Goal: Complete application form: Complete application form

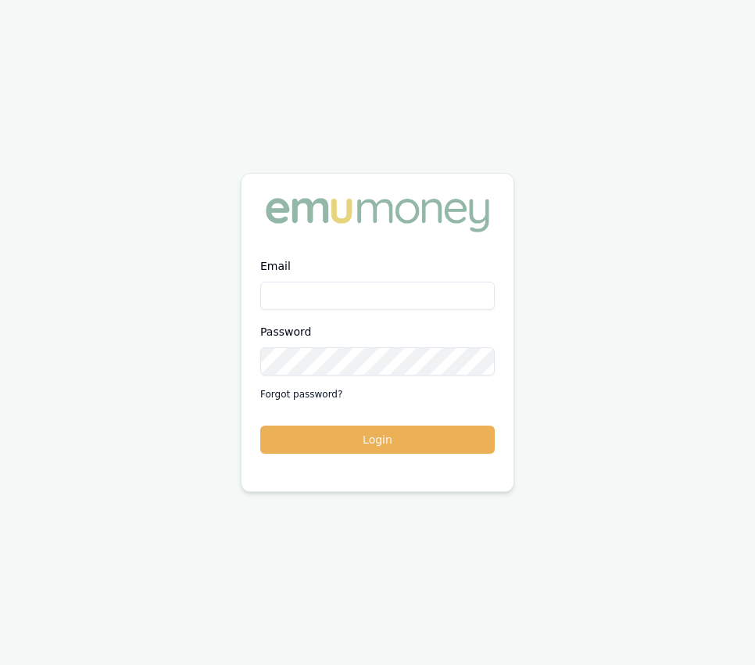
type input "[EMAIL_ADDRESS][DOMAIN_NAME]"
click at [272, 539] on div "Email [EMAIL_ADDRESS][DOMAIN_NAME] Password Forgot password? Login" at bounding box center [377, 332] width 755 height 665
click at [294, 443] on button "Login" at bounding box center [377, 439] width 235 height 28
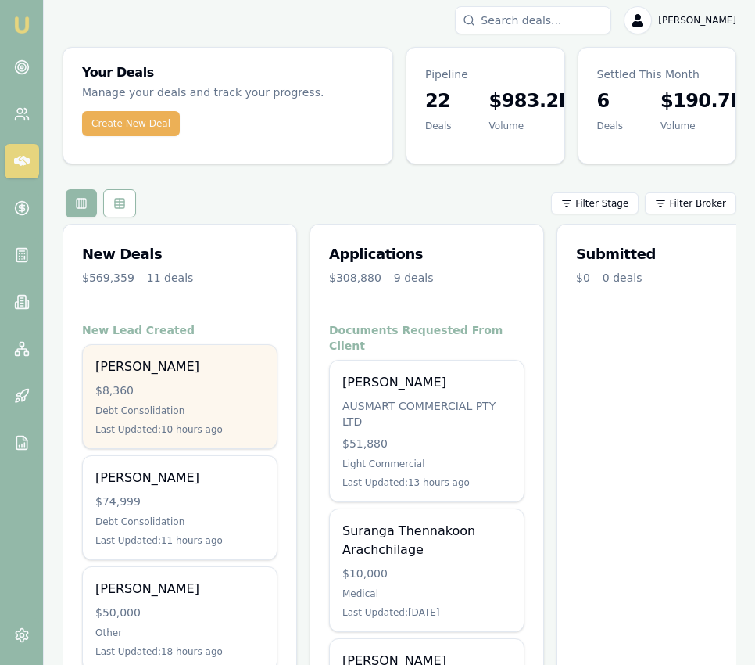
scroll to position [0, 2]
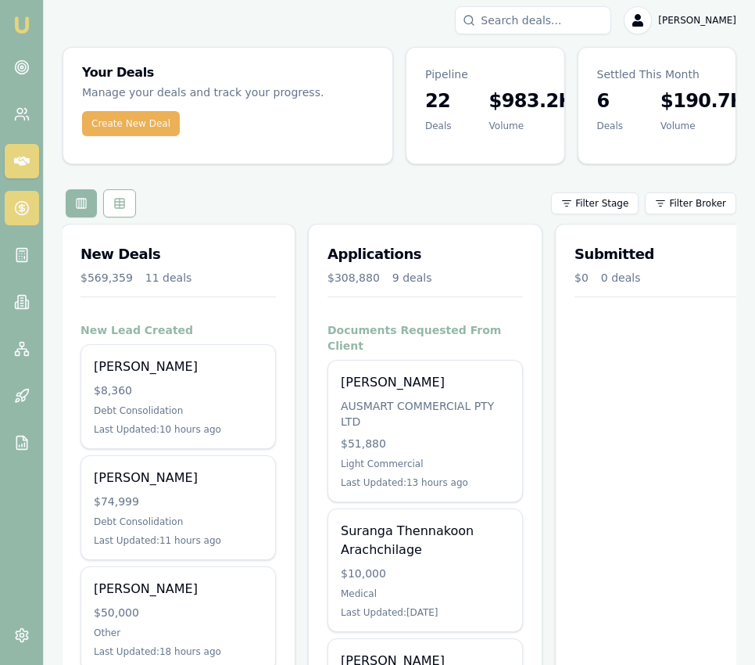
click at [24, 216] on link at bounding box center [22, 208] width 34 height 34
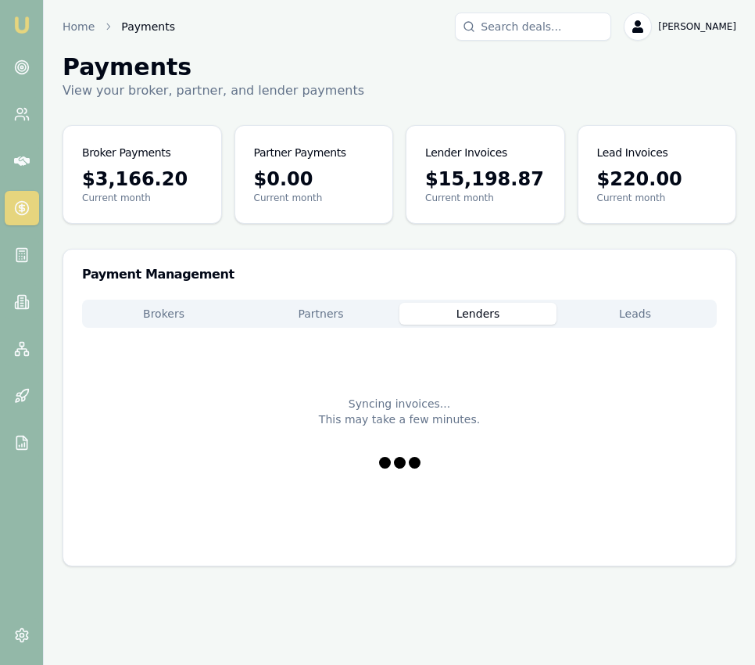
click at [468, 309] on button "Lenders" at bounding box center [478, 314] width 157 height 22
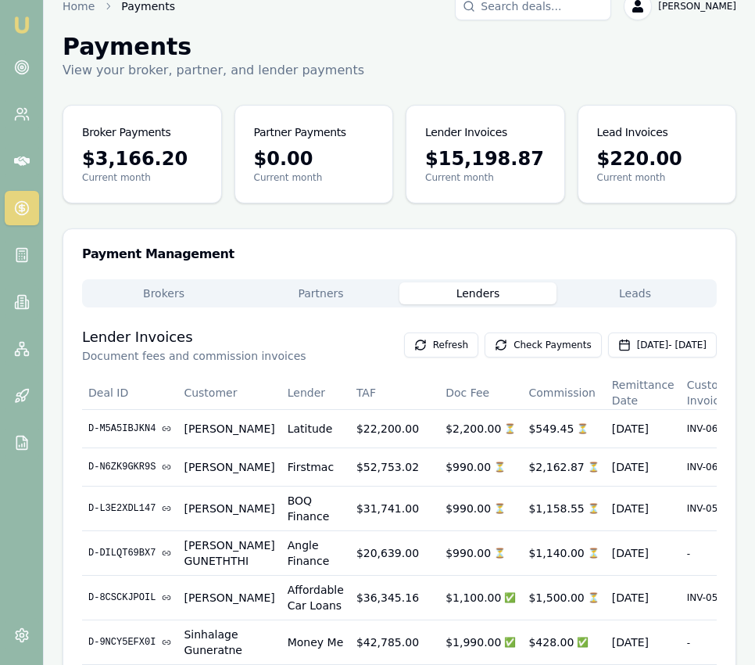
scroll to position [23, 0]
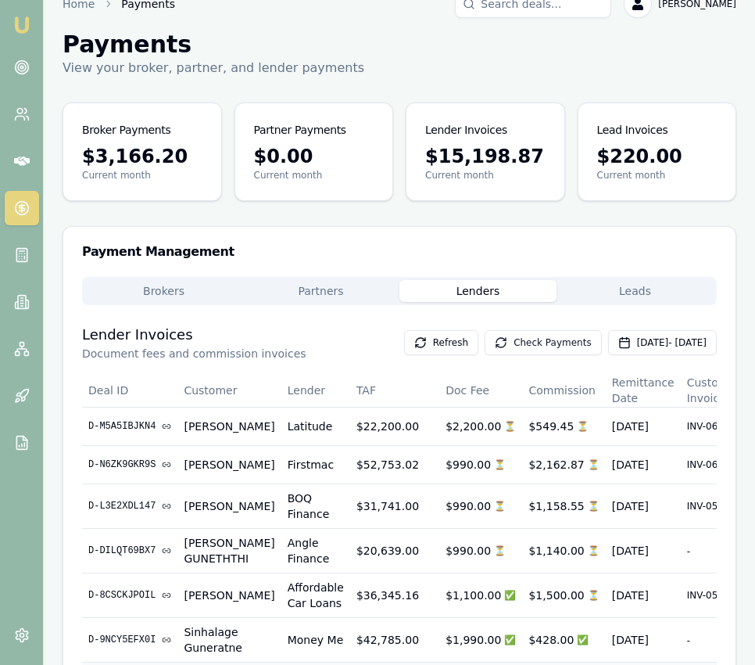
click at [494, 339] on button "Check Payments" at bounding box center [543, 342] width 117 height 25
click at [648, 275] on div "Payment Management" at bounding box center [399, 252] width 672 height 50
click at [647, 287] on div "Payment Management Brokers Partners Lenders Leads Lender Invoices Document fees…" at bounding box center [400, 468] width 674 height 484
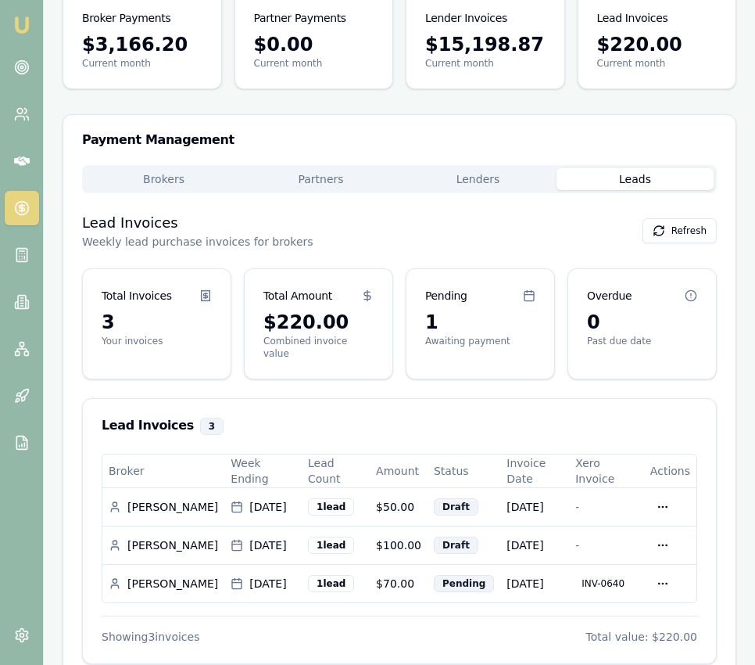
scroll to position [0, 0]
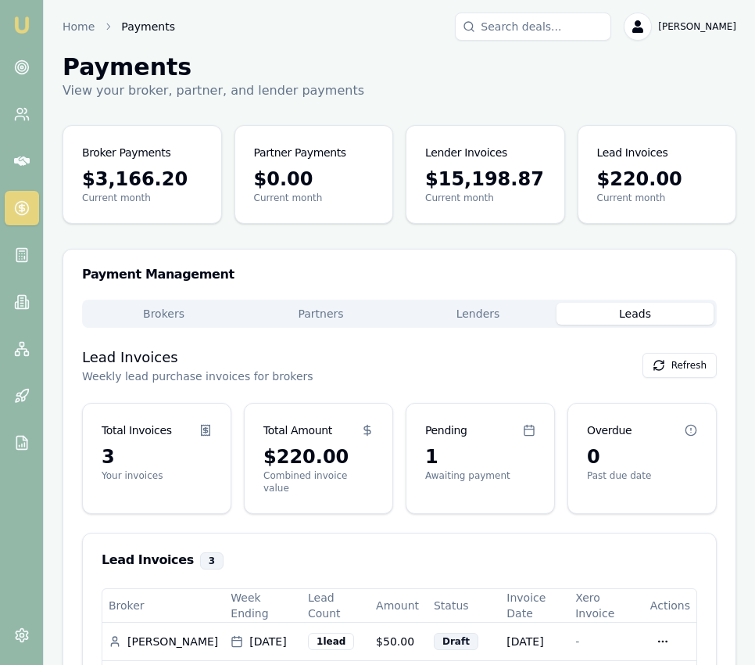
click at [160, 324] on div "Brokers Partners Lenders Leads" at bounding box center [399, 313] width 635 height 28
click at [161, 319] on button "Brokers" at bounding box center [163, 314] width 157 height 22
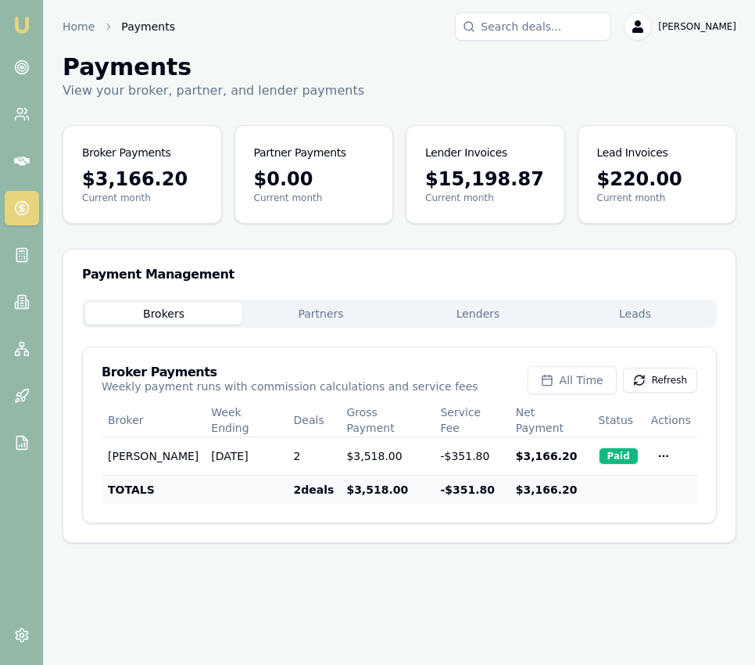
click at [22, 30] on img at bounding box center [22, 25] width 19 height 19
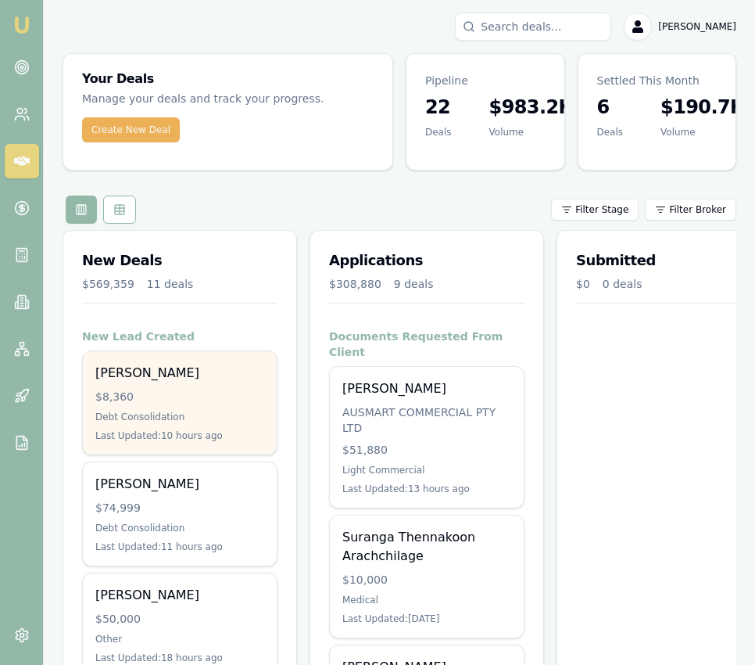
click at [243, 405] on div "Emily-Rose Potter $8,360 Debt Consolidation Last Updated: 10 hours ago" at bounding box center [180, 402] width 194 height 103
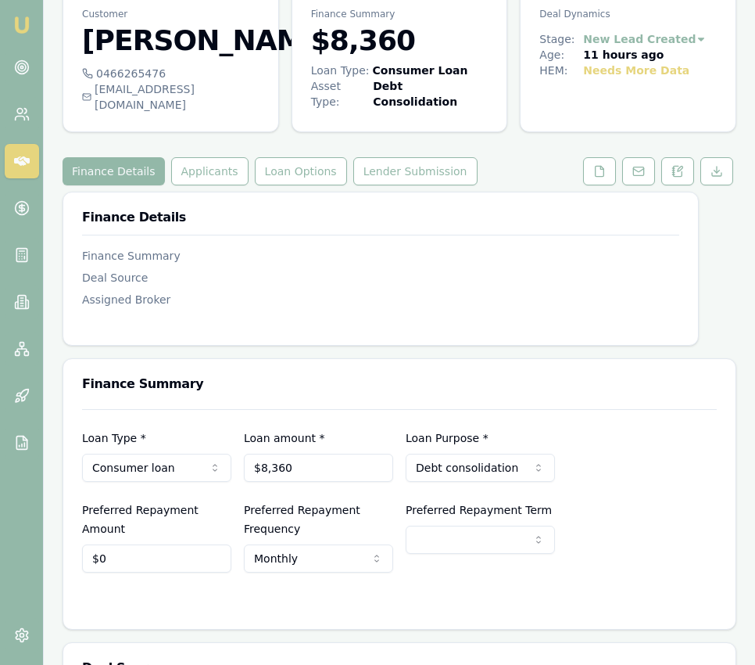
scroll to position [66, 0]
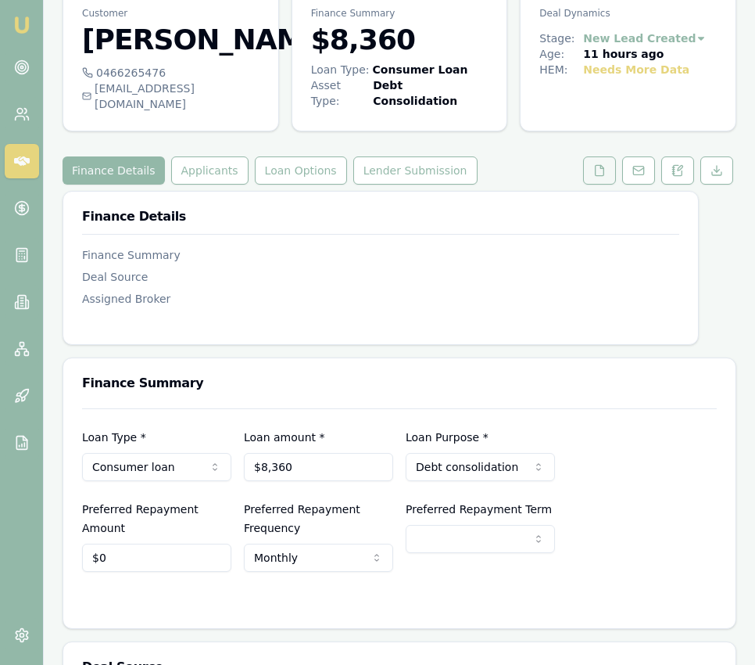
click at [594, 177] on icon at bounding box center [599, 170] width 13 height 13
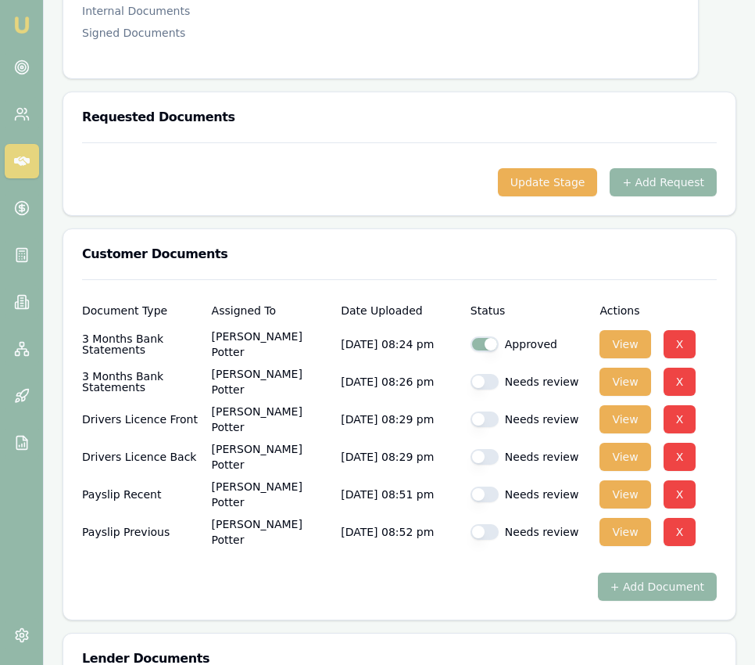
scroll to position [894, 0]
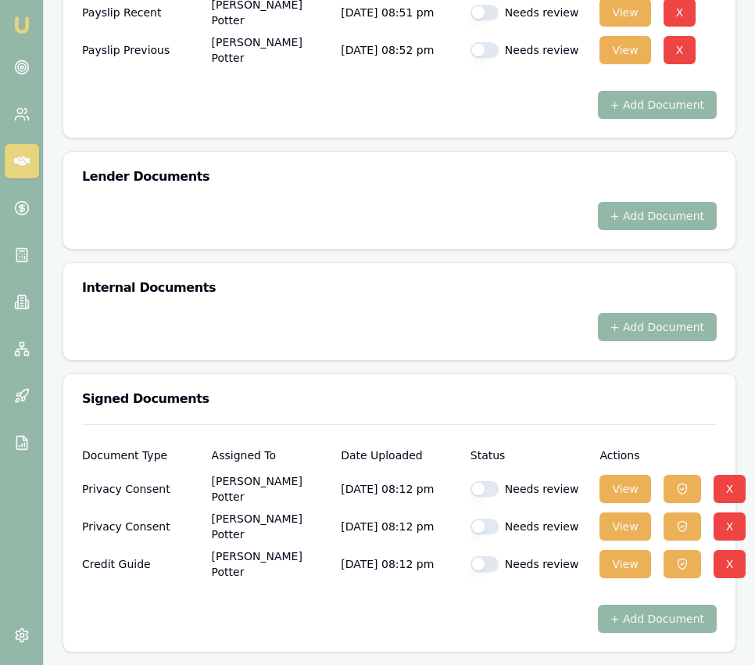
click at [488, 484] on button "button" at bounding box center [485, 489] width 28 height 16
checkbox input "true"
drag, startPoint x: 486, startPoint y: 527, endPoint x: 489, endPoint y: 543, distance: 16.7
click at [486, 527] on button "button" at bounding box center [485, 526] width 28 height 16
checkbox input "true"
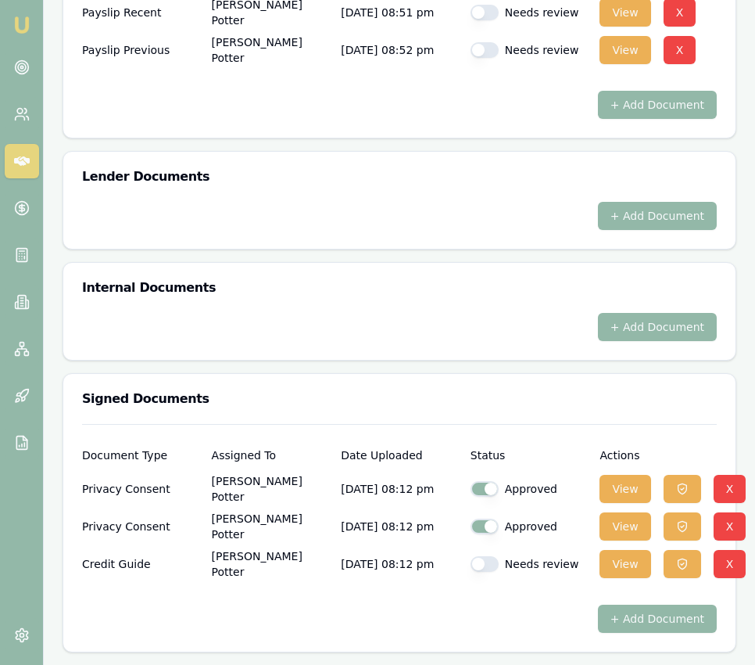
click at [489, 564] on button "button" at bounding box center [485, 564] width 28 height 16
checkbox input "true"
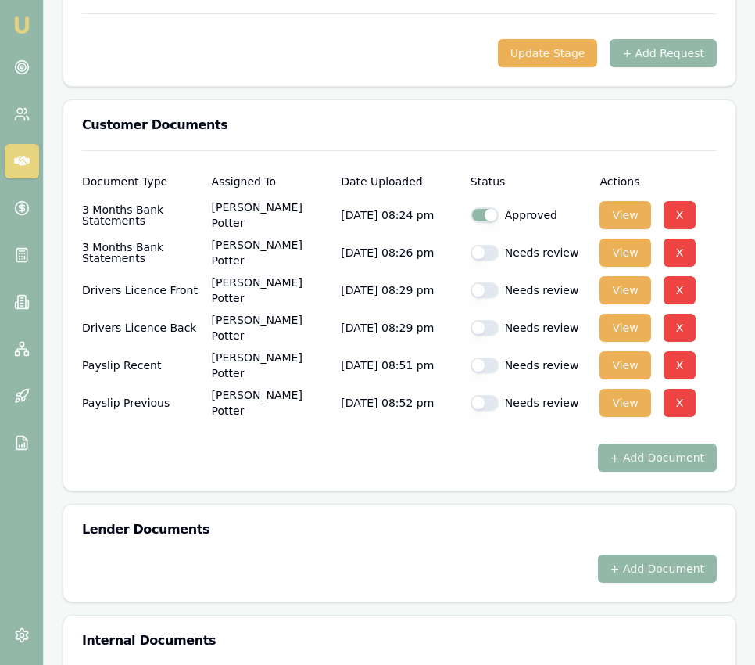
scroll to position [545, 0]
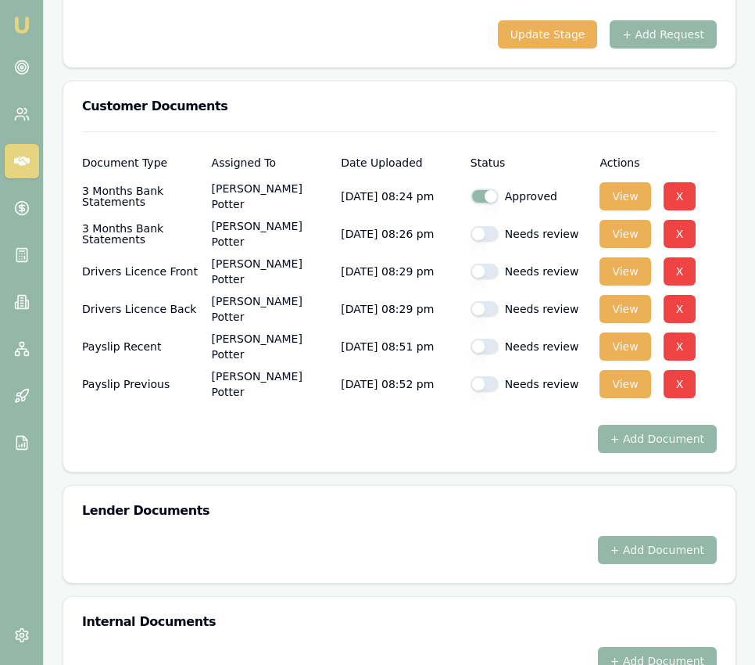
click at [490, 242] on button "button" at bounding box center [485, 234] width 28 height 16
checkbox input "true"
click at [485, 279] on button "button" at bounding box center [485, 271] width 28 height 16
checkbox input "true"
click at [486, 317] on button "button" at bounding box center [485, 309] width 28 height 16
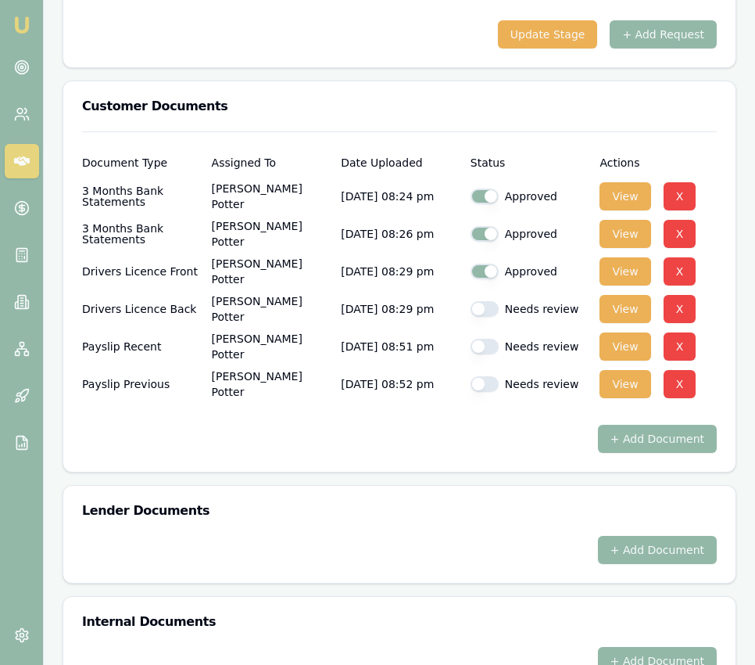
checkbox input "true"
click at [485, 354] on button "button" at bounding box center [485, 347] width 28 height 16
checkbox input "true"
click at [484, 392] on button "button" at bounding box center [485, 384] width 28 height 16
checkbox input "true"
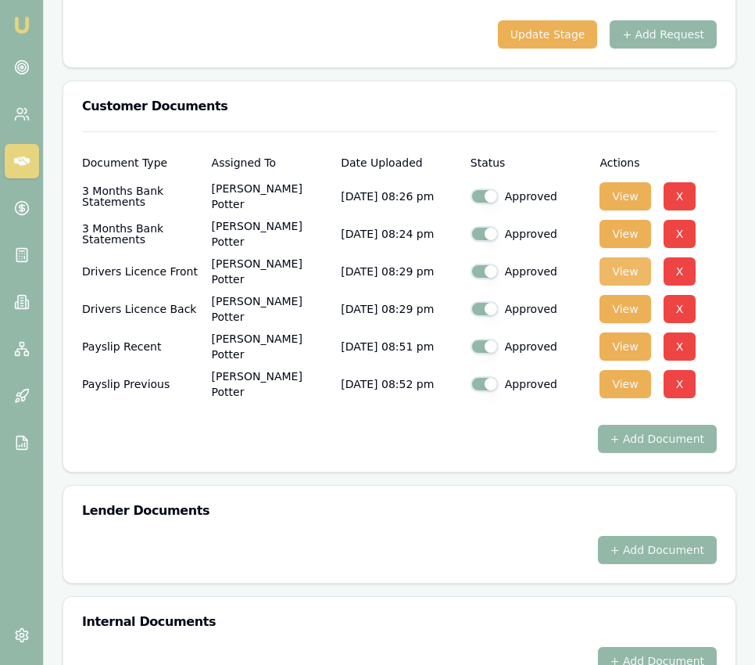
click at [630, 282] on button "View" at bounding box center [625, 271] width 51 height 28
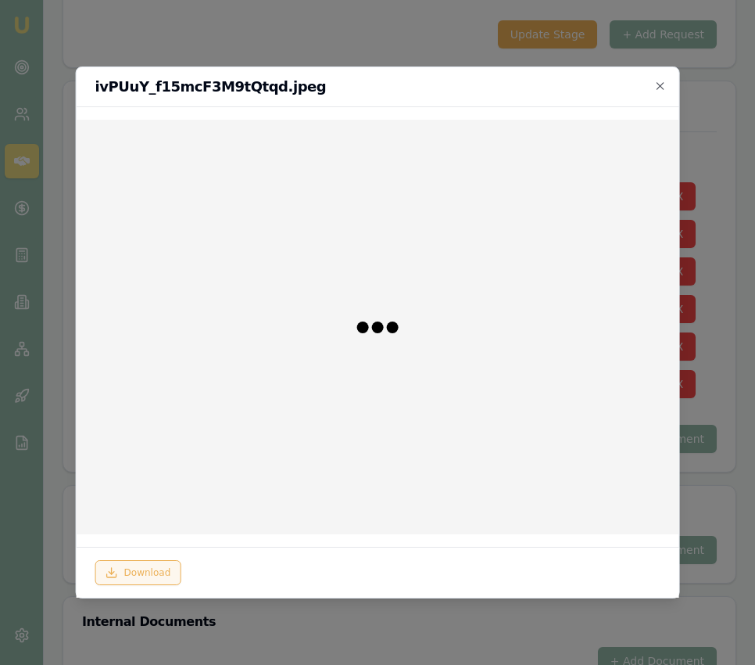
click at [151, 562] on button "Download" at bounding box center [138, 572] width 86 height 25
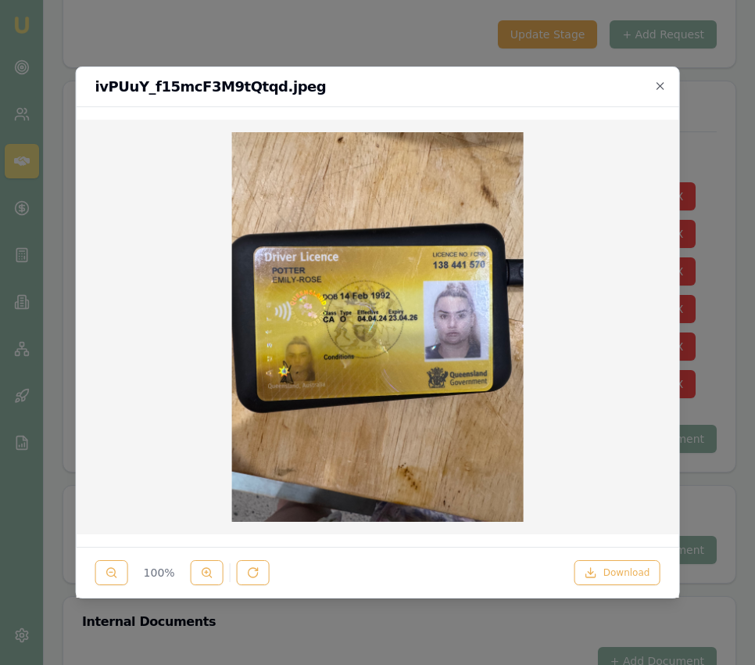
click at [717, 397] on div at bounding box center [377, 332] width 755 height 665
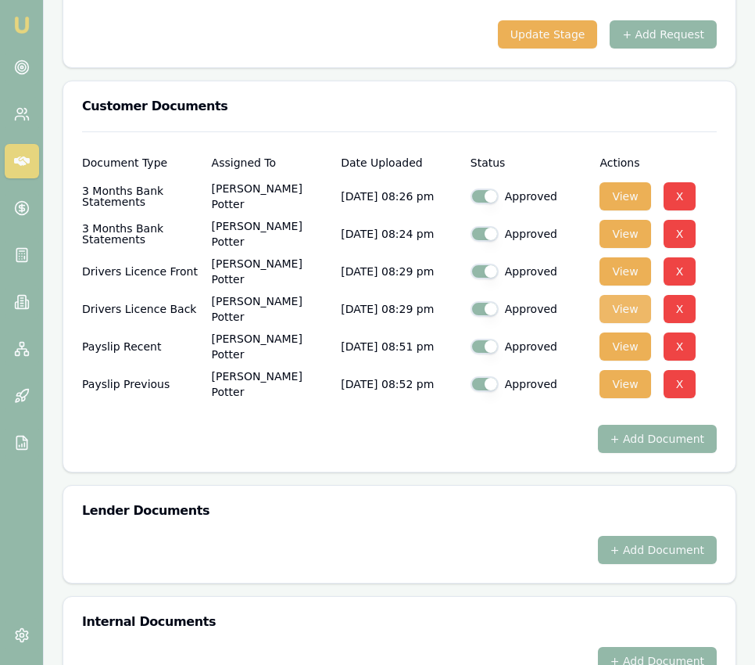
click at [621, 321] on button "View" at bounding box center [625, 309] width 51 height 28
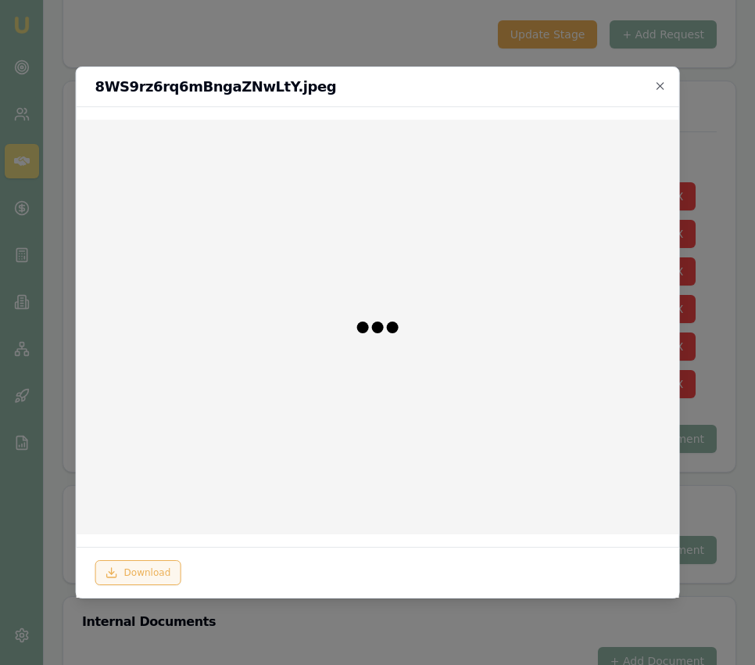
click at [131, 575] on button "Download" at bounding box center [138, 572] width 86 height 25
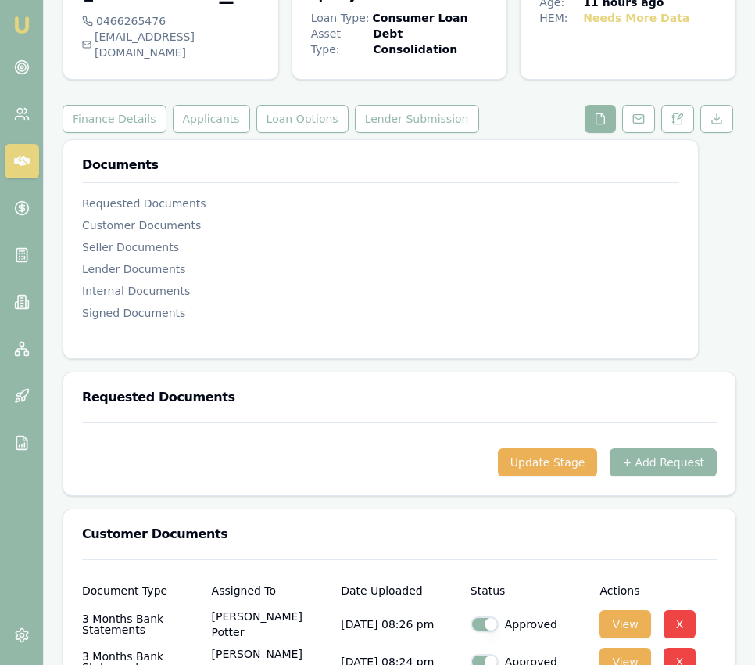
scroll to position [0, 0]
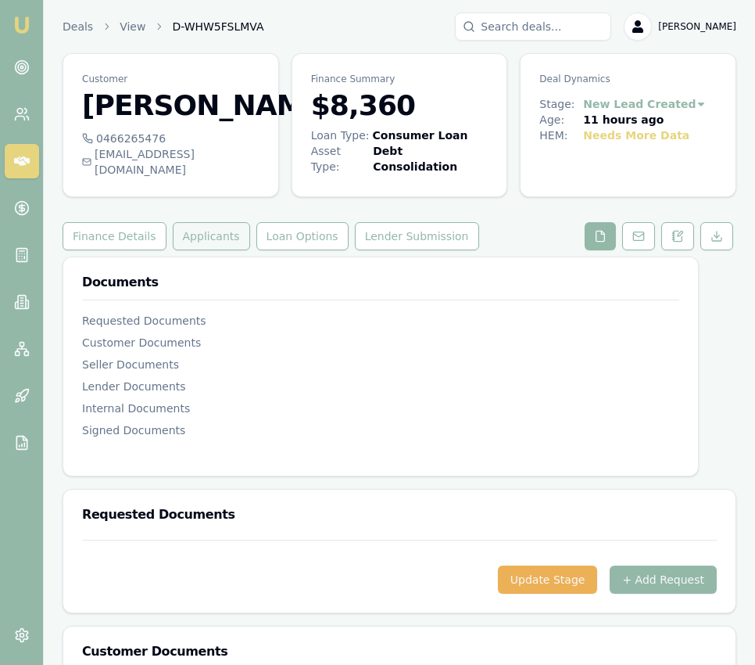
click at [202, 250] on button "Applicants" at bounding box center [211, 236] width 77 height 28
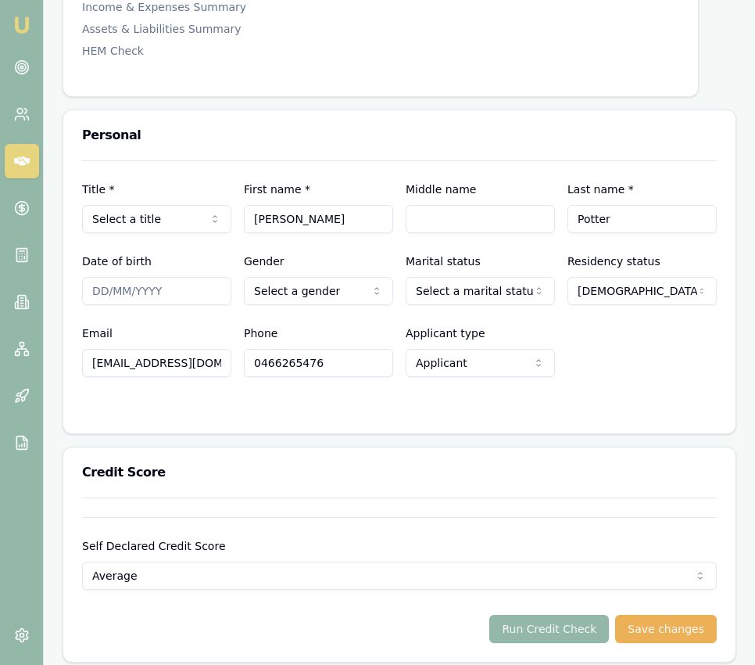
scroll to position [622, 0]
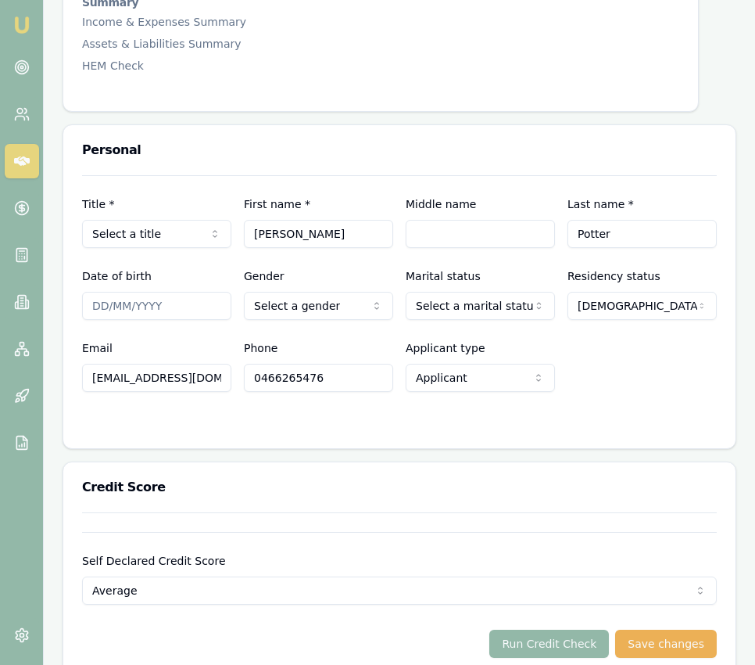
select select "Miss"
click at [174, 320] on input "Date of birth" at bounding box center [156, 306] width 149 height 28
type input "[DATE]"
select select "[DEMOGRAPHIC_DATA]"
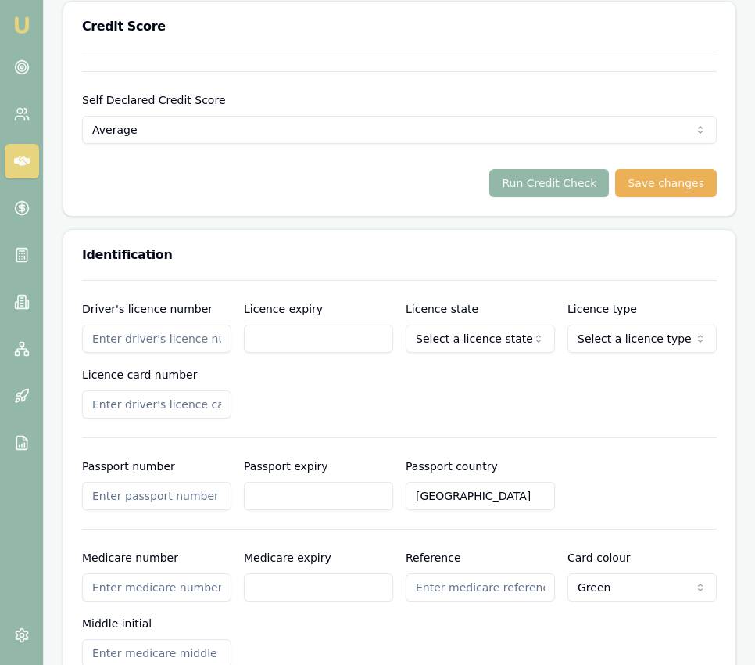
scroll to position [1088, 0]
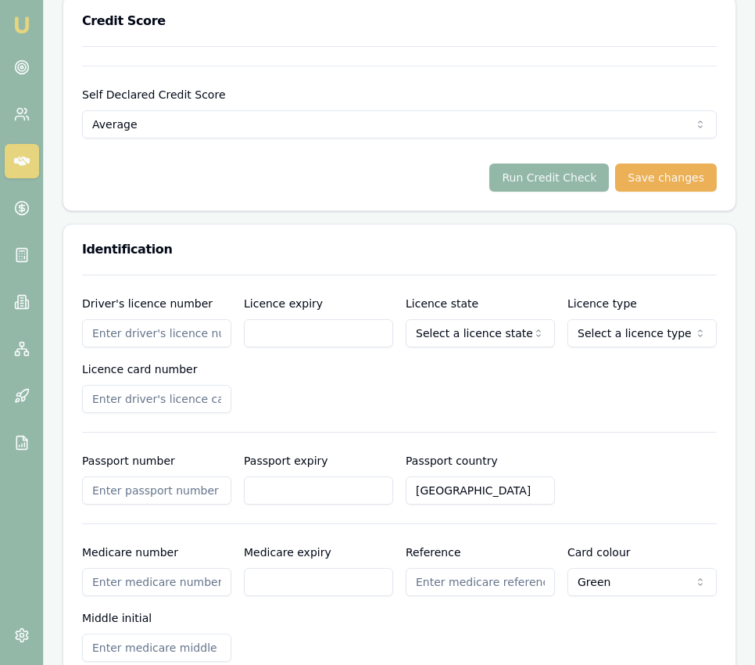
click at [128, 347] on input "Driver's licence number" at bounding box center [156, 333] width 149 height 28
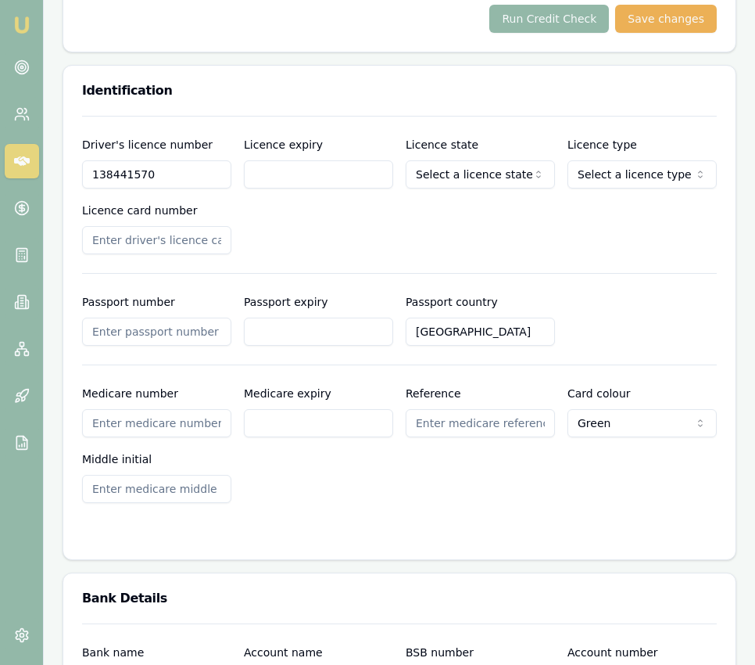
scroll to position [1254, 0]
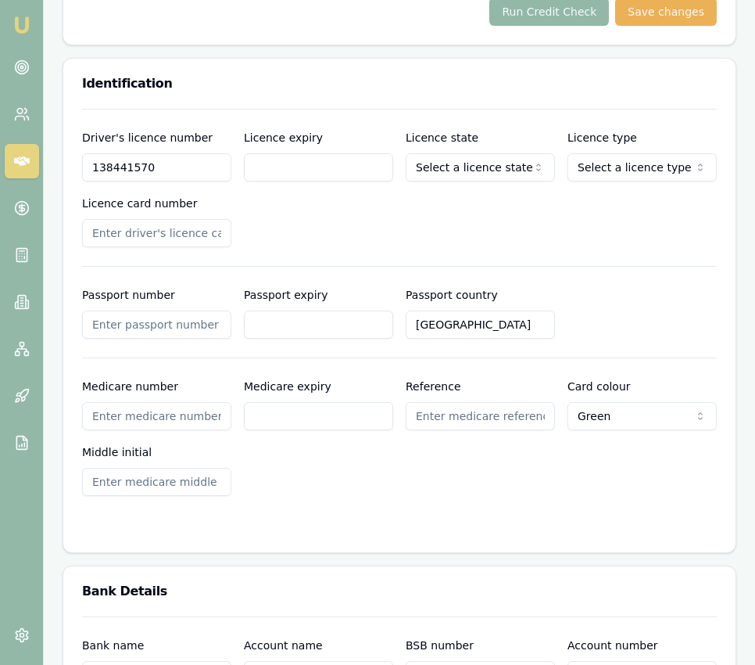
type input "138441570"
click at [281, 178] on input "Licence expiry" at bounding box center [318, 167] width 149 height 28
type input "[DATE]"
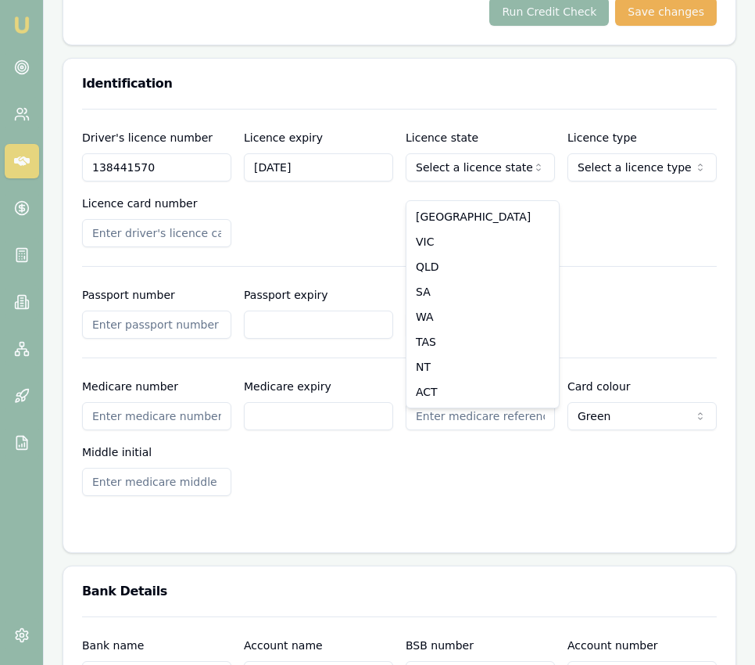
select select "QLD"
drag, startPoint x: 442, startPoint y: 270, endPoint x: 450, endPoint y: 263, distance: 10.6
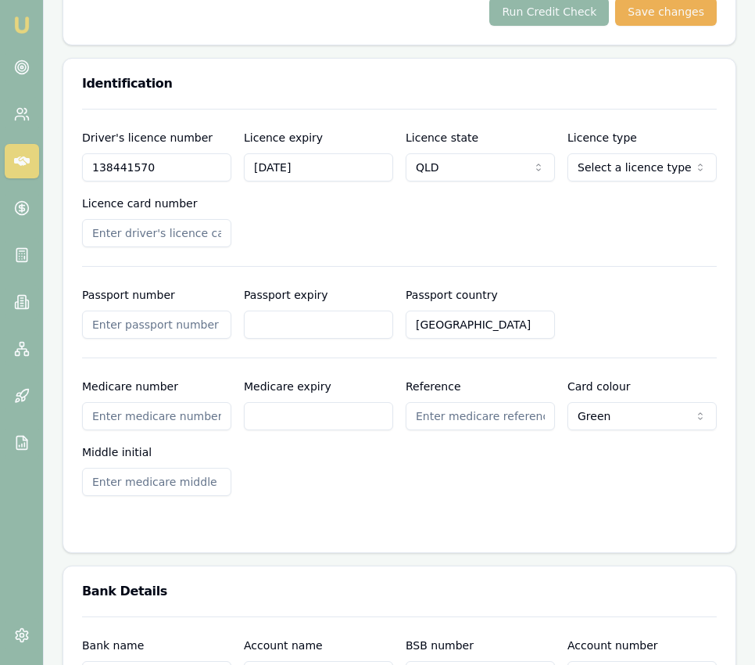
select select "OPEN_LICENCE"
click at [177, 247] on input "Licence card number" at bounding box center [156, 233] width 149 height 28
type input "E9BCF5D7D9"
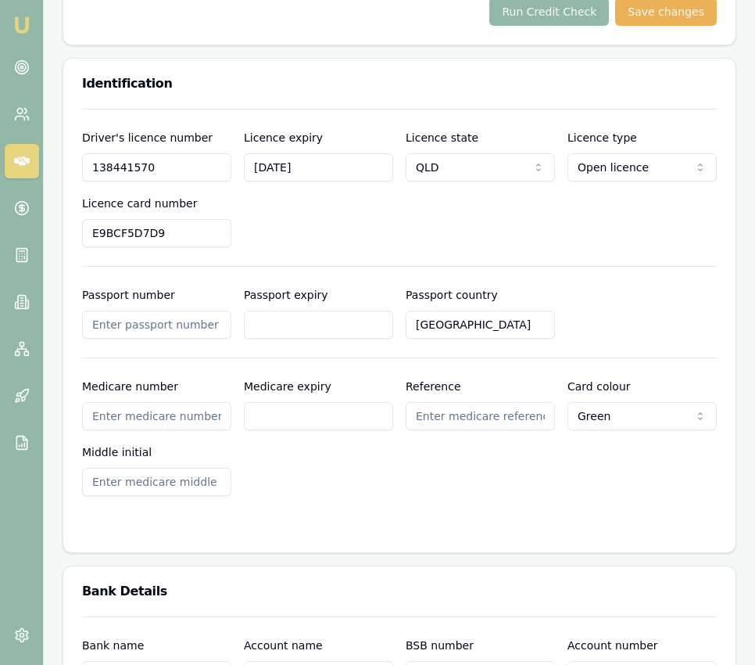
click at [414, 496] on div "Medicare number Medicare expiry Reference Card colour Green Green Blue Yellow M…" at bounding box center [399, 436] width 635 height 119
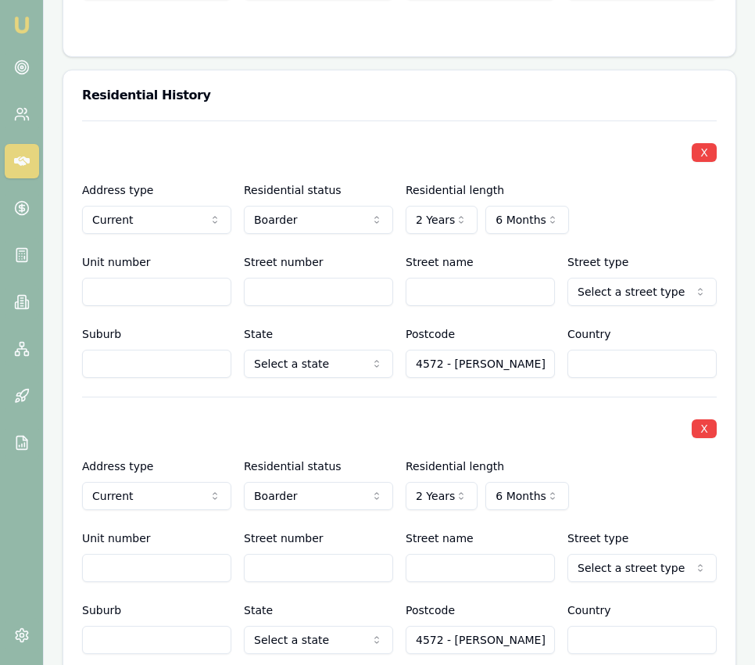
scroll to position [1944, 0]
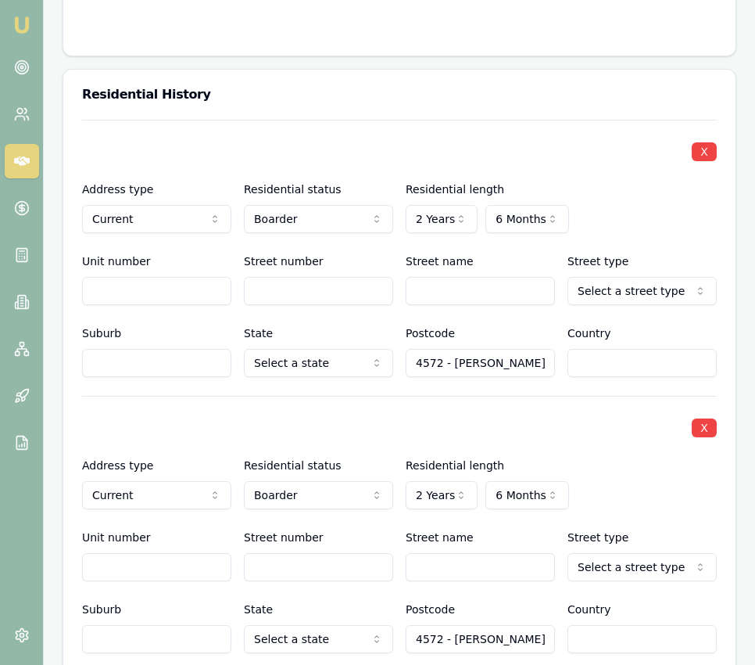
click at [278, 301] on input "Street number" at bounding box center [318, 291] width 149 height 28
type input "29"
type input "[PERSON_NAME]"
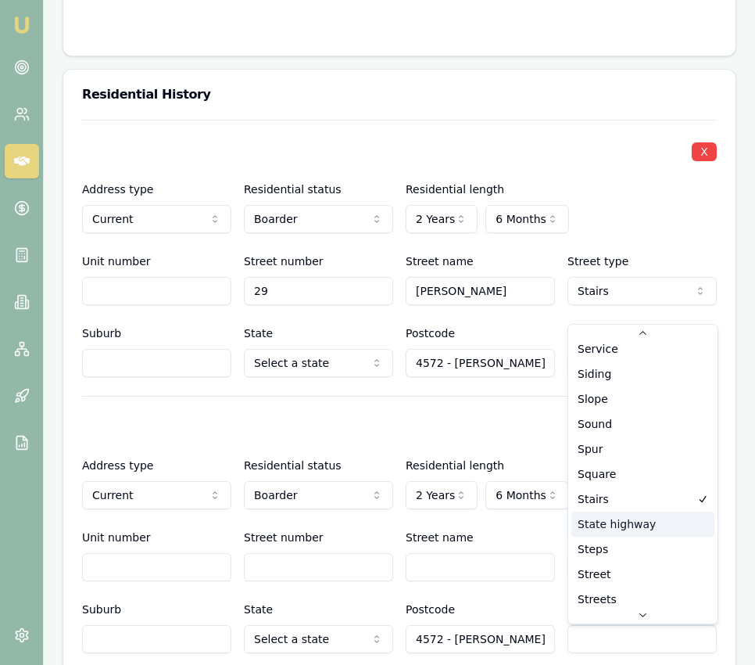
scroll to position [4080, 0]
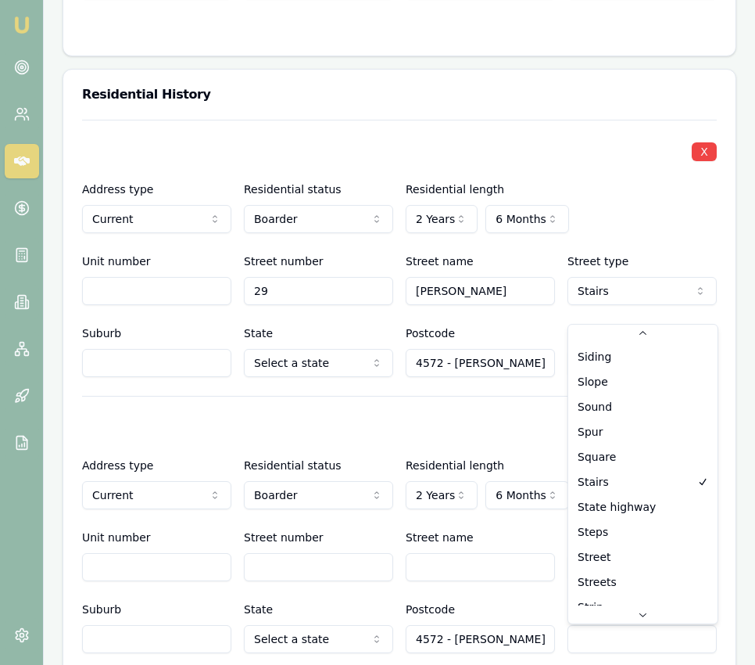
select select "Street"
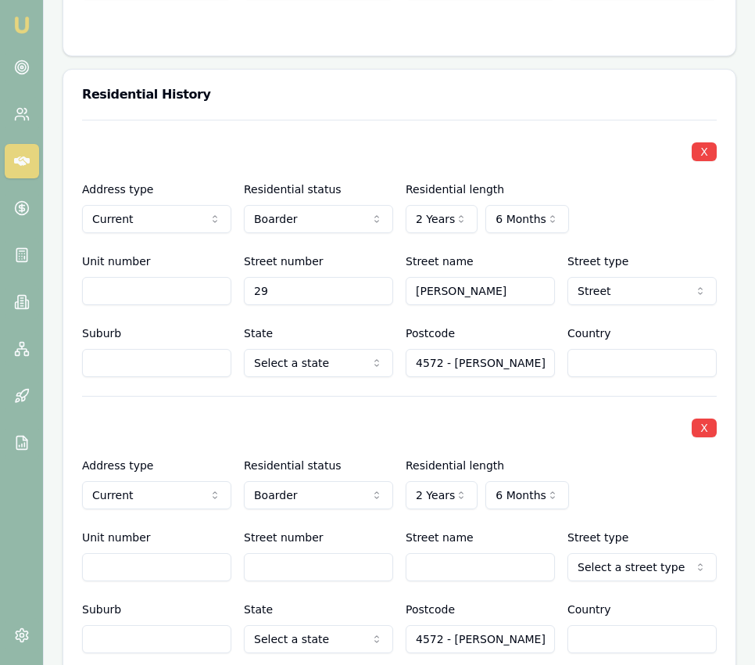
click at [171, 377] on input "Suburb" at bounding box center [156, 363] width 149 height 28
click at [166, 377] on input "Suburb" at bounding box center [156, 363] width 149 height 28
type input "[PERSON_NAME]"
select select "QLD"
click at [212, 377] on input "[PERSON_NAME]" at bounding box center [156, 363] width 149 height 28
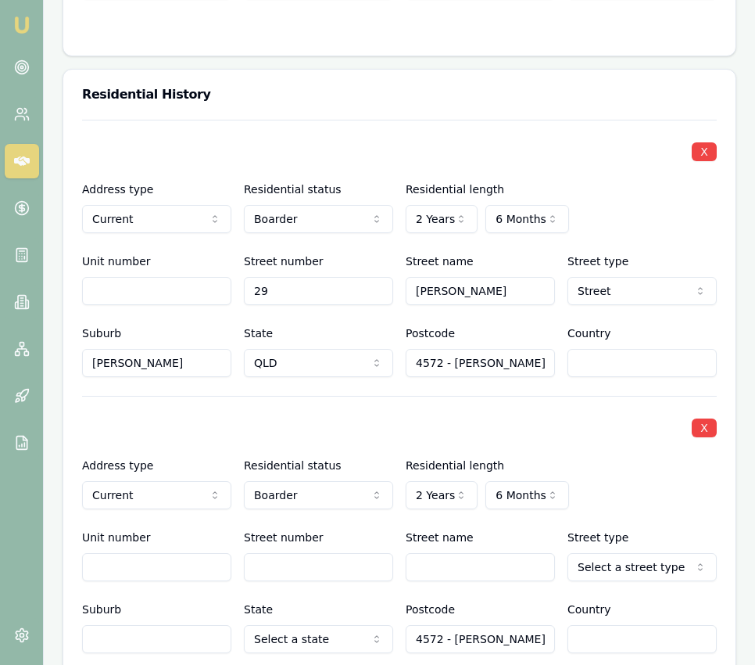
type input "[PERSON_NAME]"
click at [443, 377] on input "4572 - [PERSON_NAME]" at bounding box center [480, 363] width 149 height 28
drag, startPoint x: 442, startPoint y: 379, endPoint x: 564, endPoint y: 378, distance: 122.8
click at [564, 377] on div "Suburb [PERSON_NAME][GEOGRAPHIC_DATA] [GEOGRAPHIC_DATA] [GEOGRAPHIC_DATA] [GEOG…" at bounding box center [399, 350] width 635 height 53
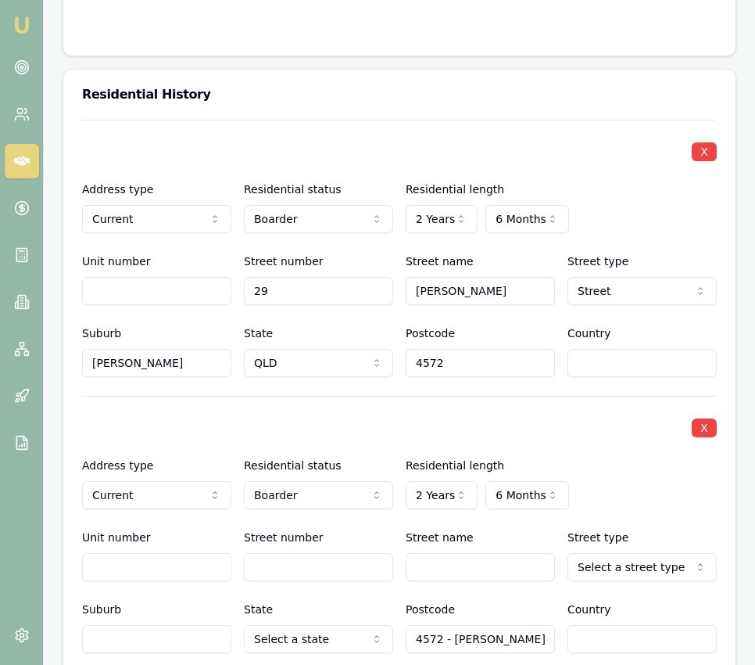
scroll to position [0, 0]
type input "4572"
type input "[GEOGRAPHIC_DATA]"
click at [621, 199] on div "Address type Current Current Previous Residential status Boarder Owner with mor…" at bounding box center [399, 206] width 635 height 53
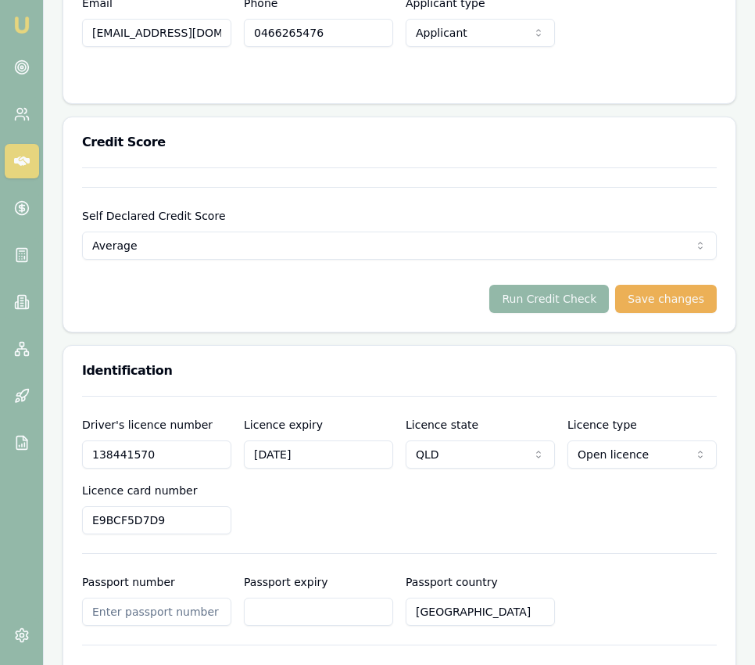
scroll to position [971, 0]
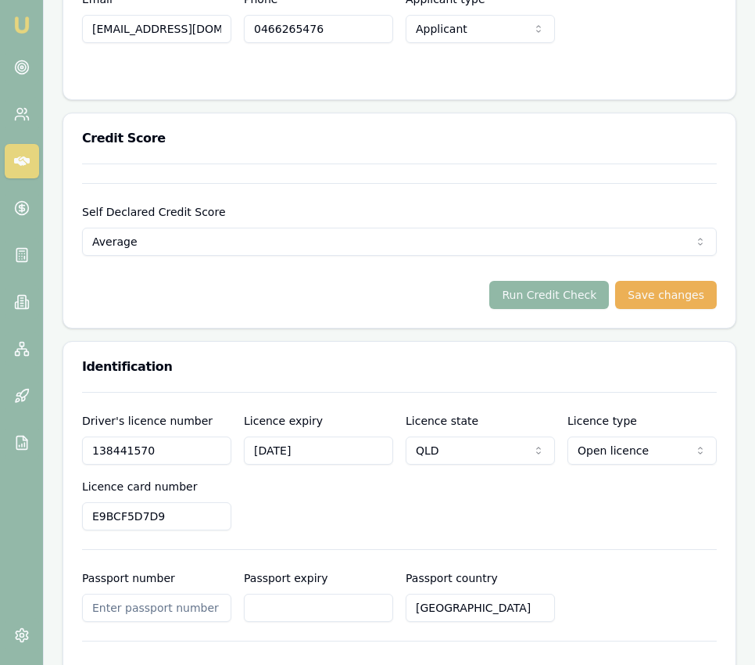
click at [584, 303] on button "Run Credit Check" at bounding box center [549, 295] width 120 height 28
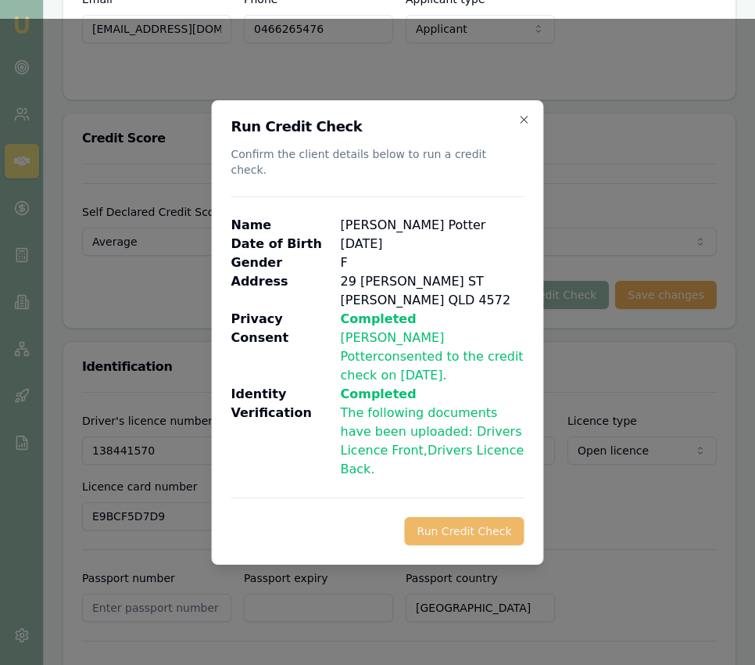
click at [471, 517] on button "Run Credit Check" at bounding box center [465, 531] width 120 height 28
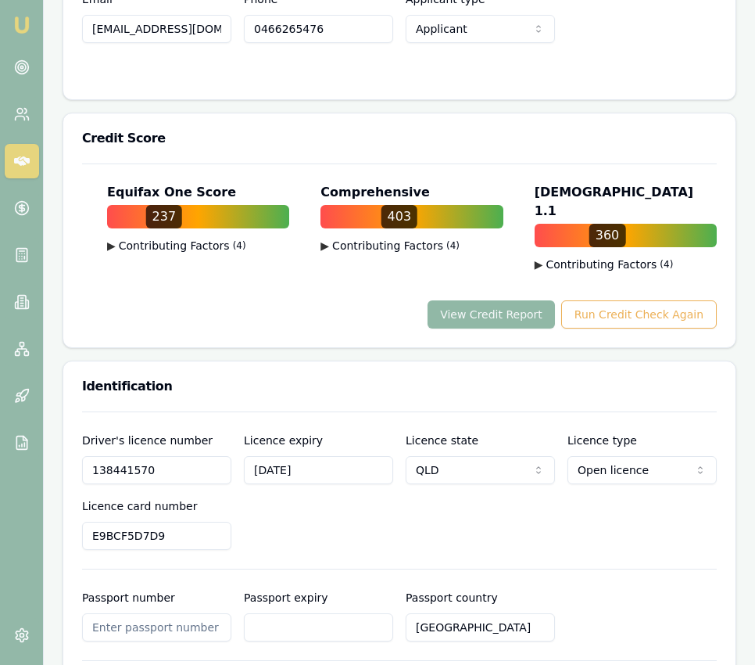
click at [532, 303] on button "View Credit Report" at bounding box center [491, 314] width 127 height 28
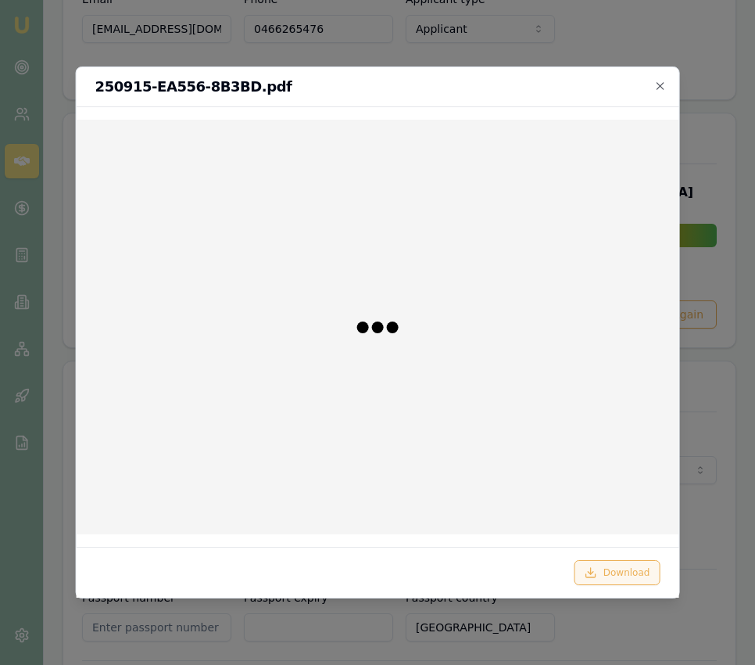
click at [612, 575] on button "Download" at bounding box center [618, 572] width 86 height 25
